Goal: Information Seeking & Learning: Learn about a topic

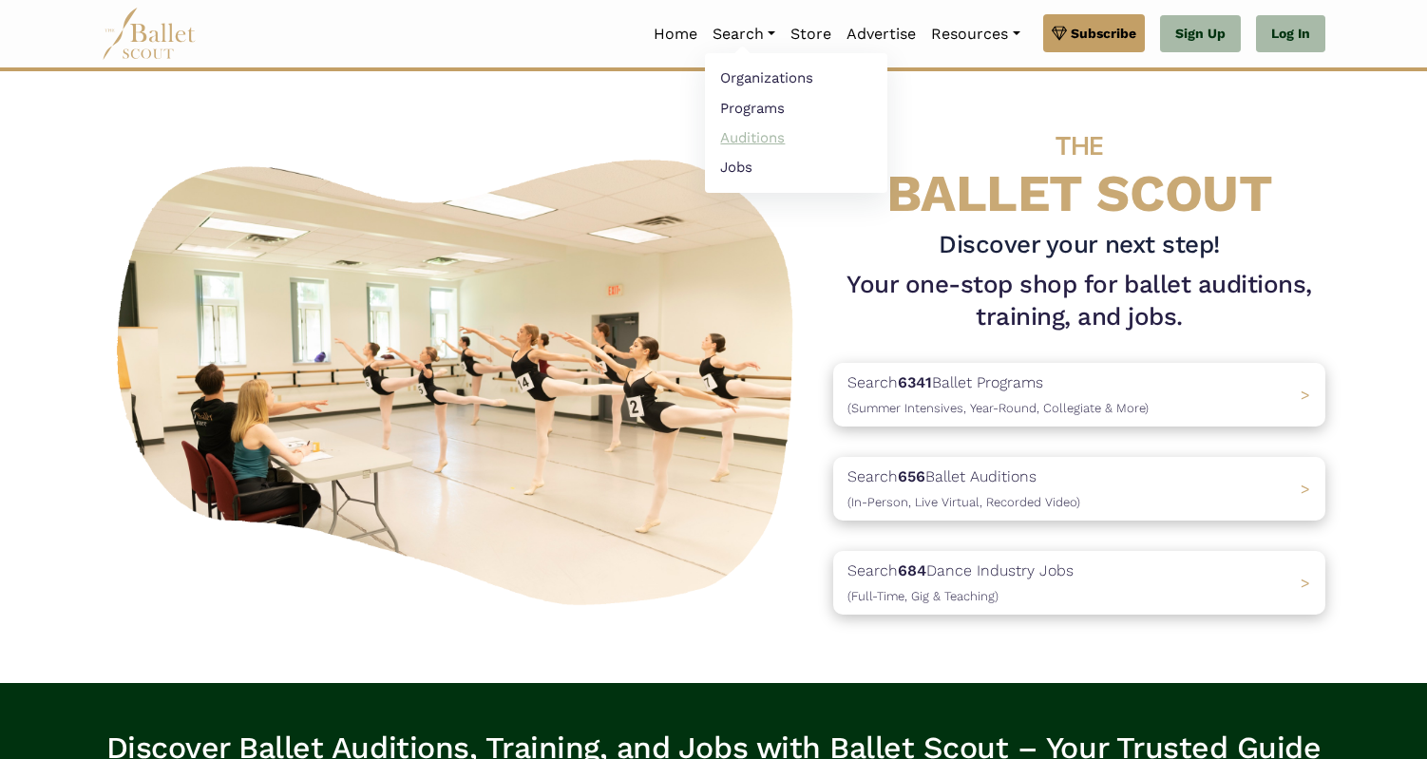
click at [737, 137] on link "Auditions" at bounding box center [796, 137] width 182 height 29
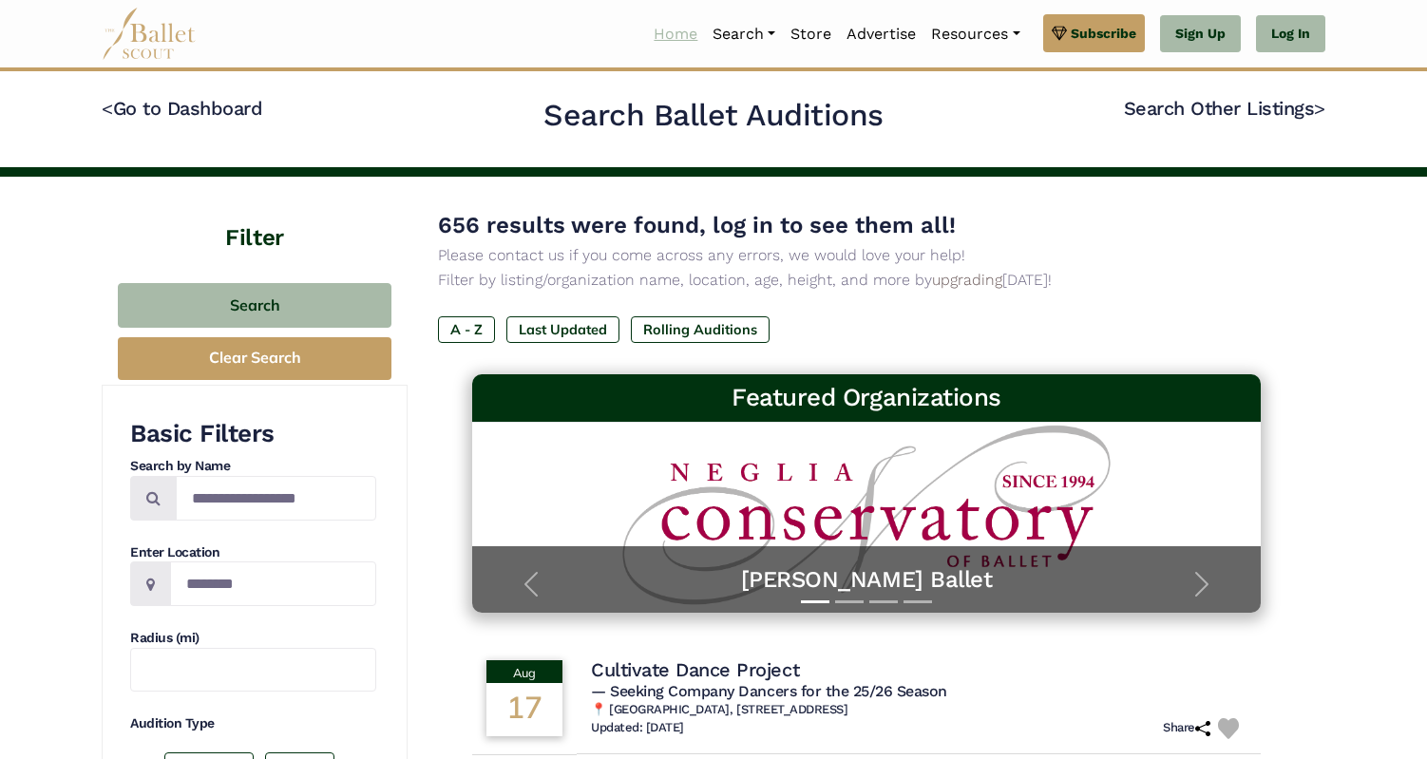
click at [677, 32] on link "Home" at bounding box center [675, 34] width 59 height 40
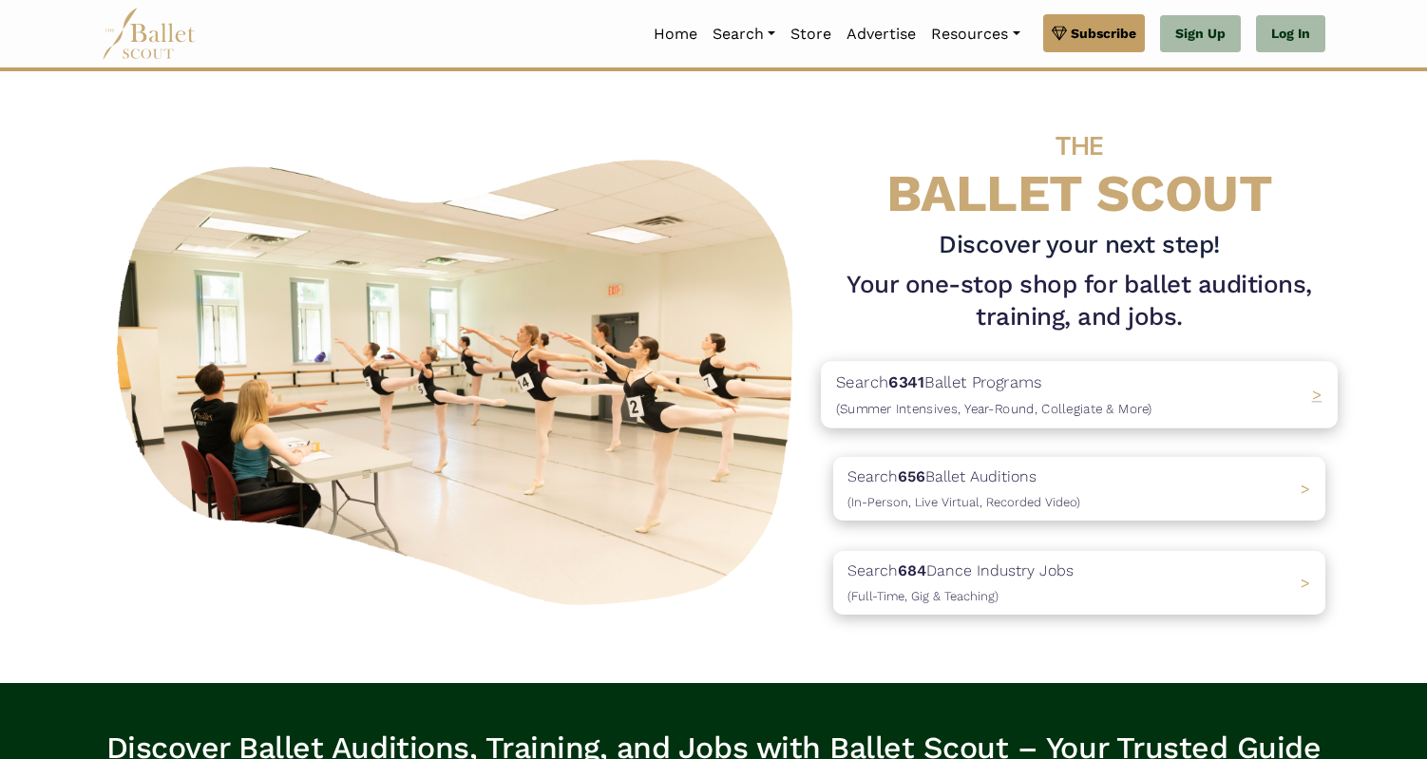
click at [961, 405] on span "(Summer Intensives, Year-Round, Collegiate & More)" at bounding box center [994, 408] width 316 height 15
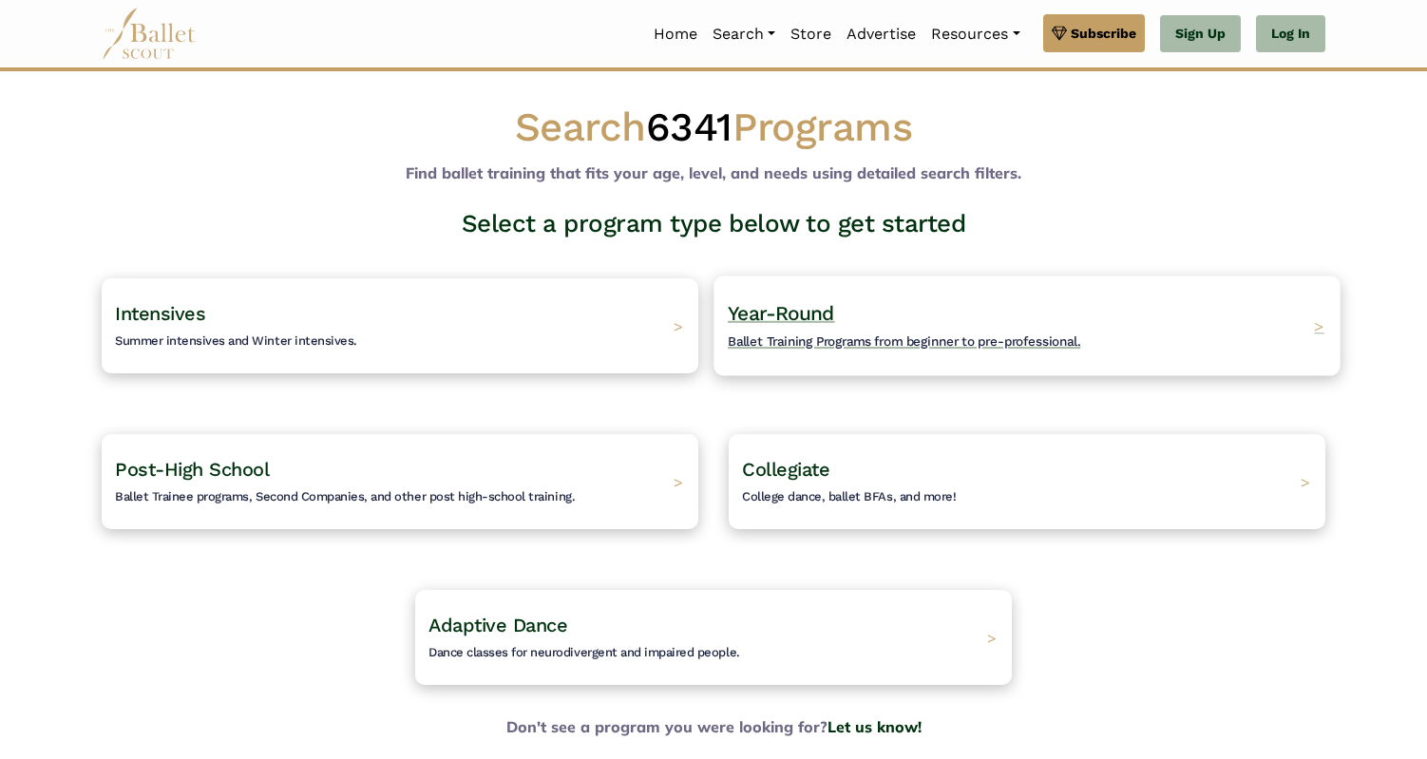
click at [937, 318] on h4 "Year-Round Ballet Training Programs from beginner to pre-professional." at bounding box center [904, 326] width 352 height 52
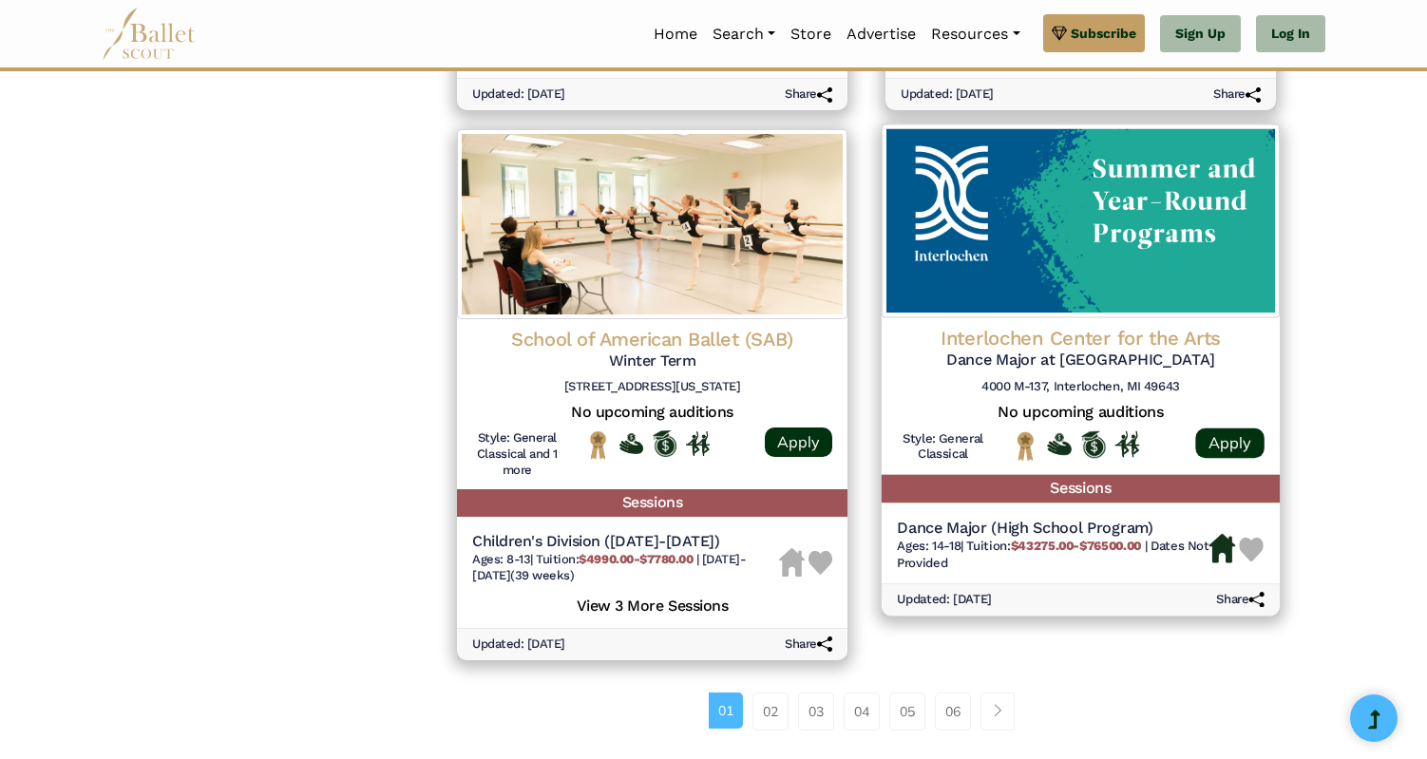
scroll to position [2502, 0]
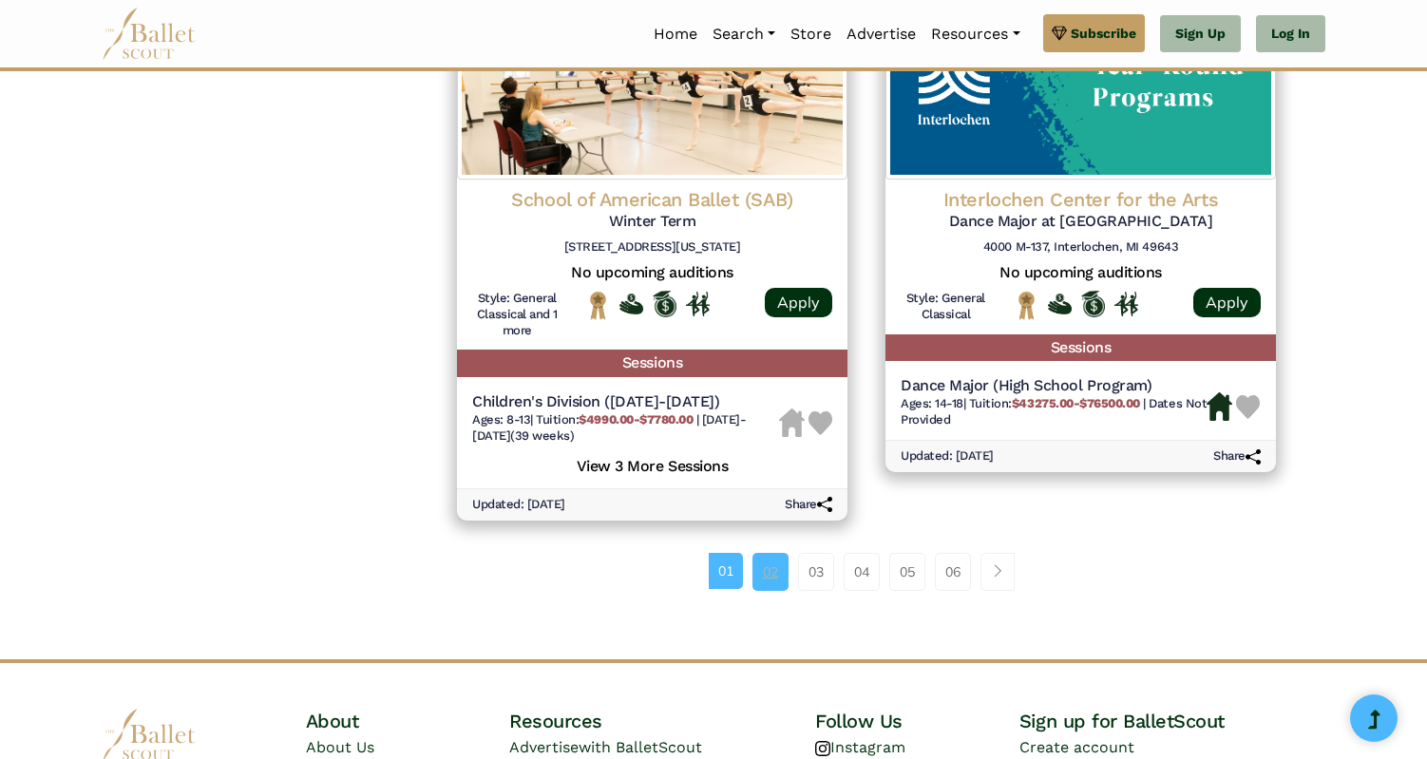
click at [763, 553] on link "02" at bounding box center [770, 572] width 36 height 38
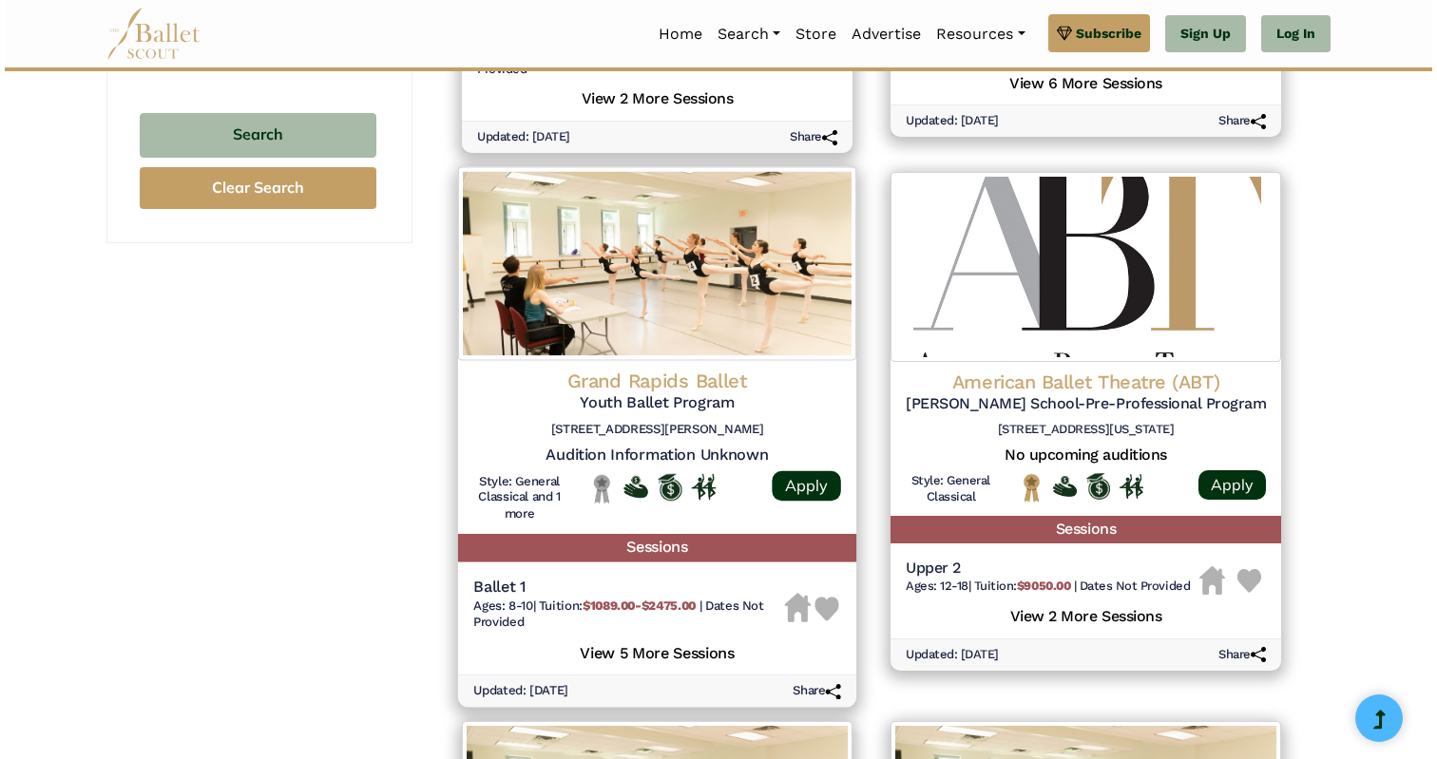
scroll to position [1303, 0]
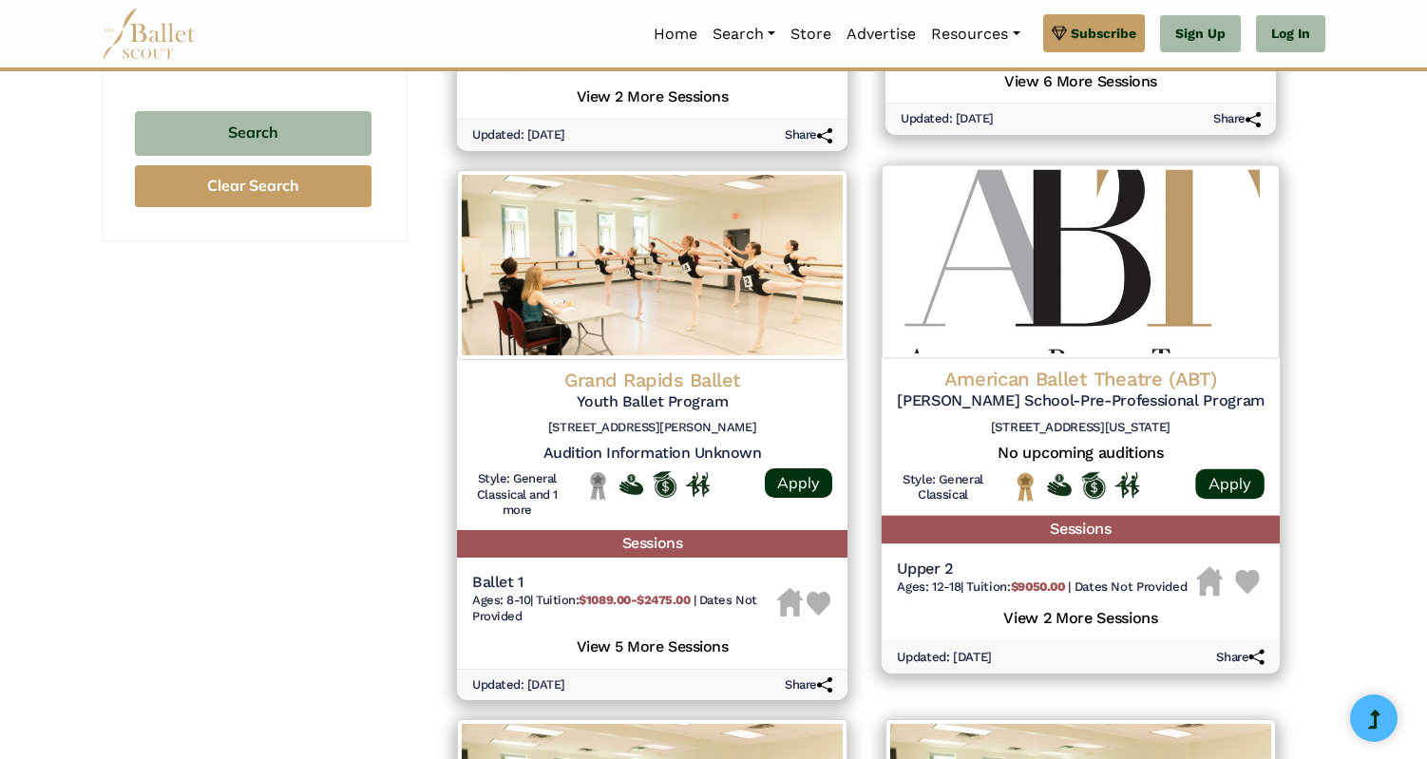
click at [1093, 281] on img at bounding box center [1081, 262] width 398 height 194
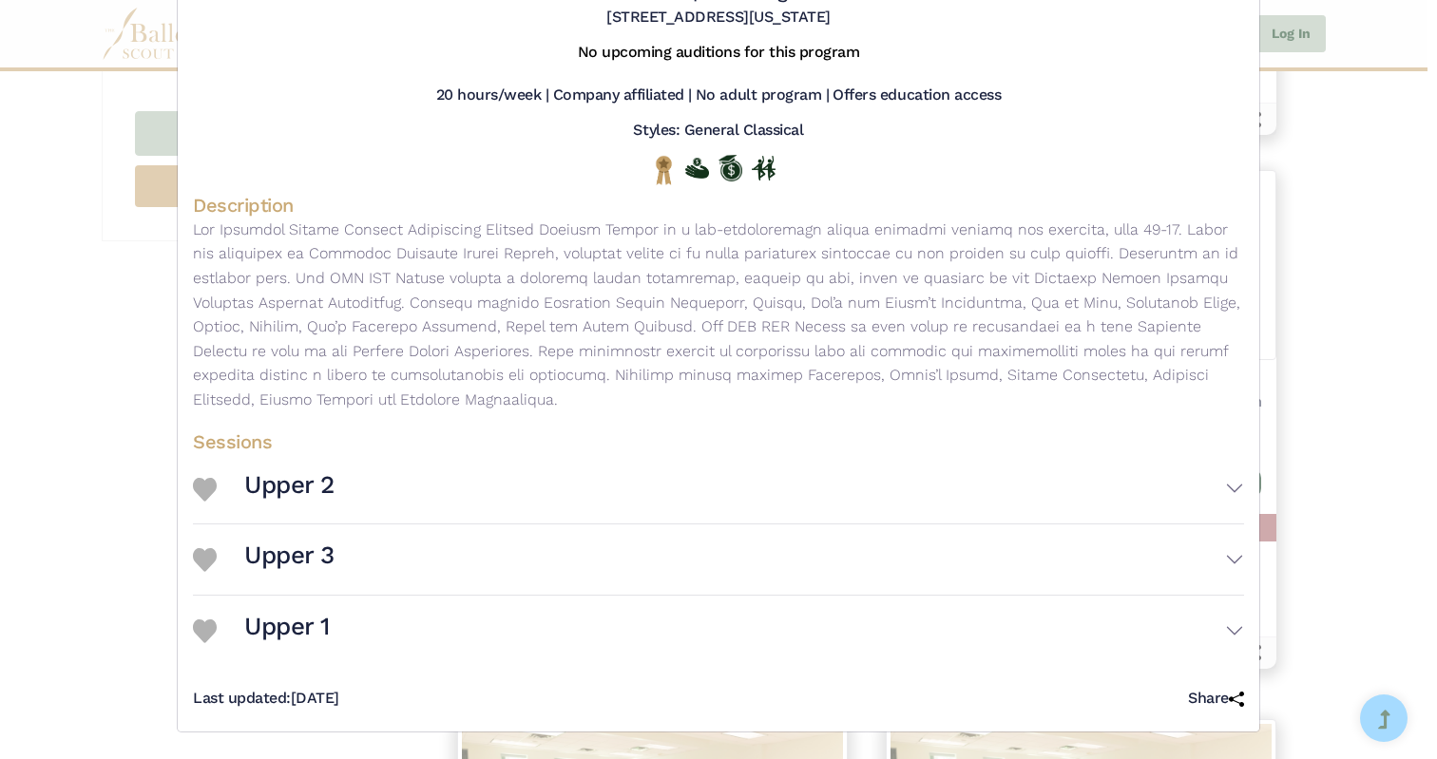
scroll to position [213, 0]
click at [1017, 490] on button "Upper 2" at bounding box center [743, 489] width 999 height 55
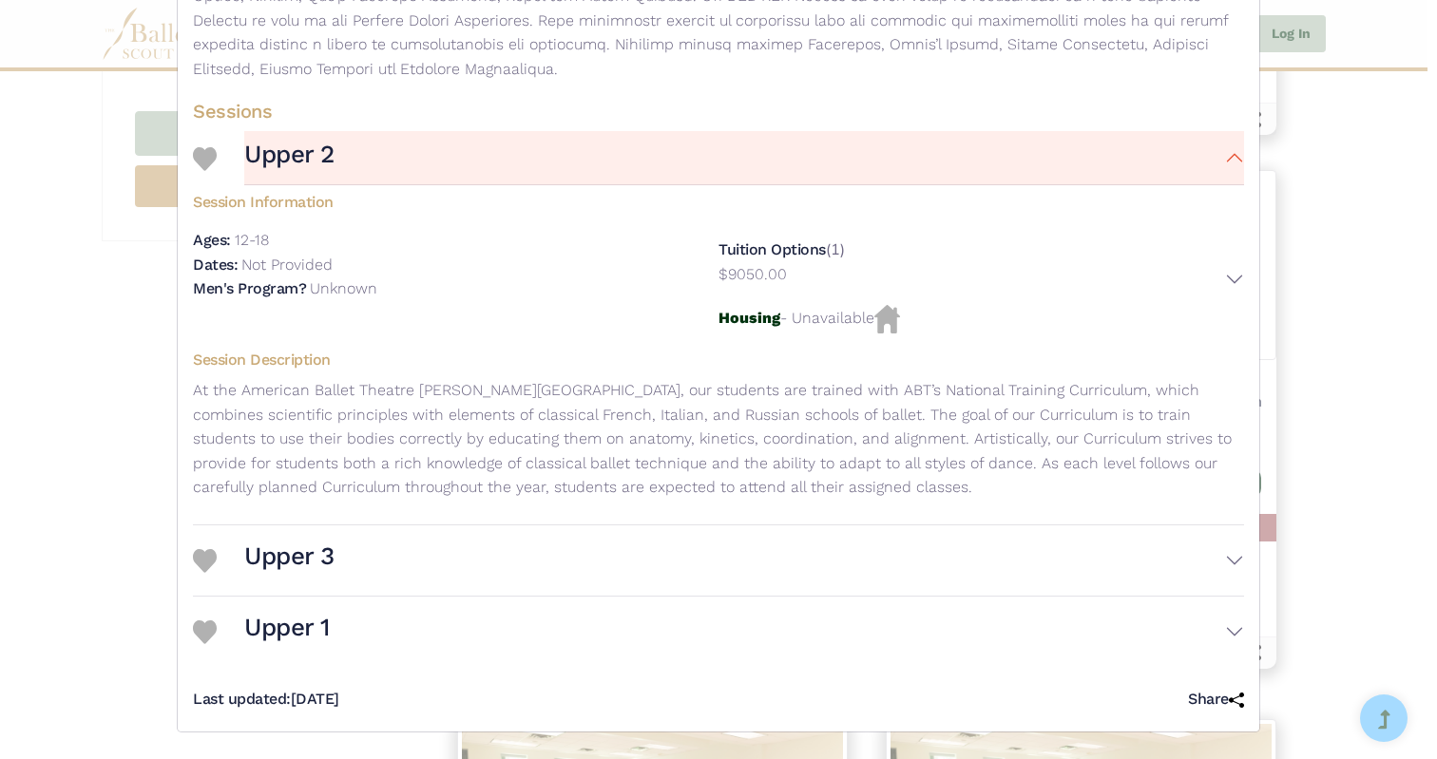
scroll to position [539, 0]
click at [985, 584] on button "Upper 3" at bounding box center [743, 560] width 999 height 55
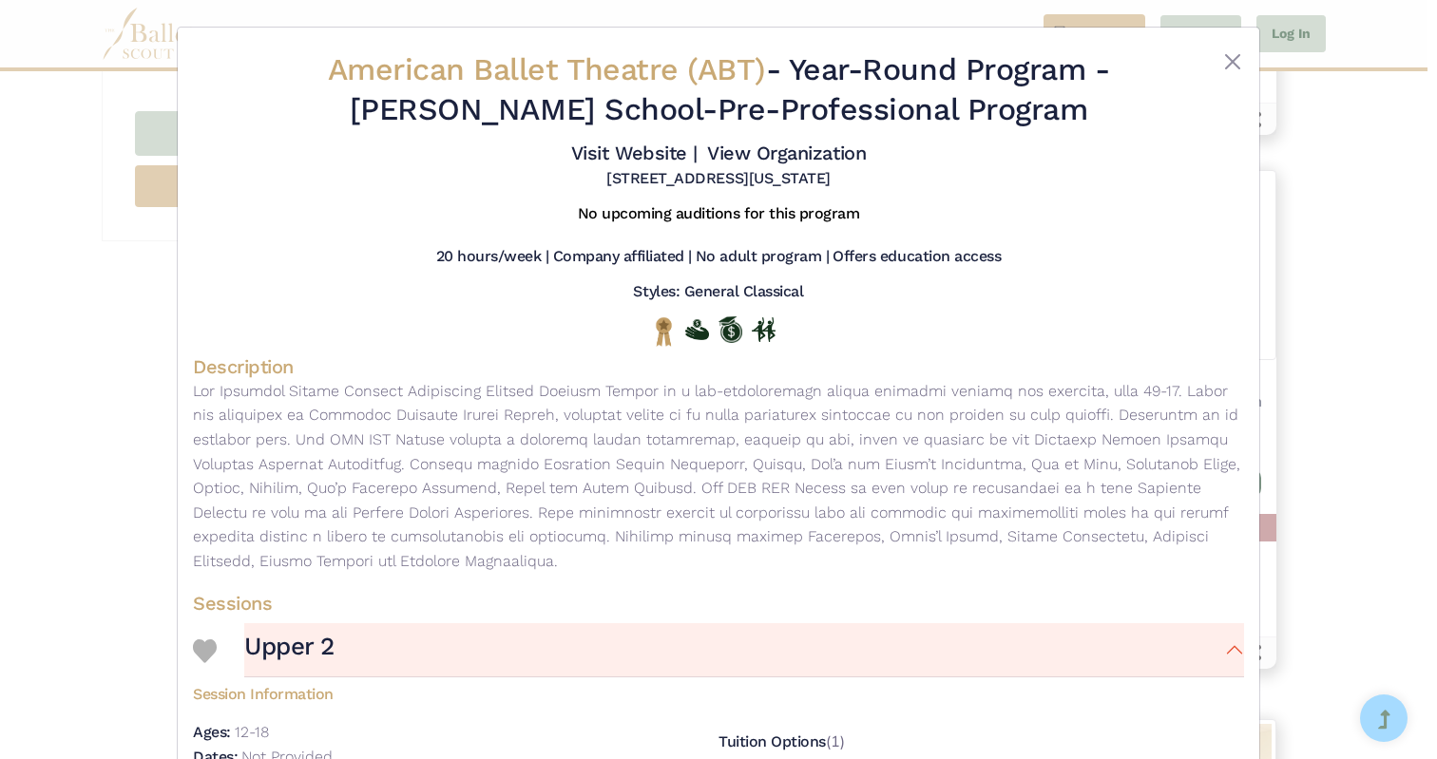
scroll to position [0, 0]
